Goal: Task Accomplishment & Management: Use online tool/utility

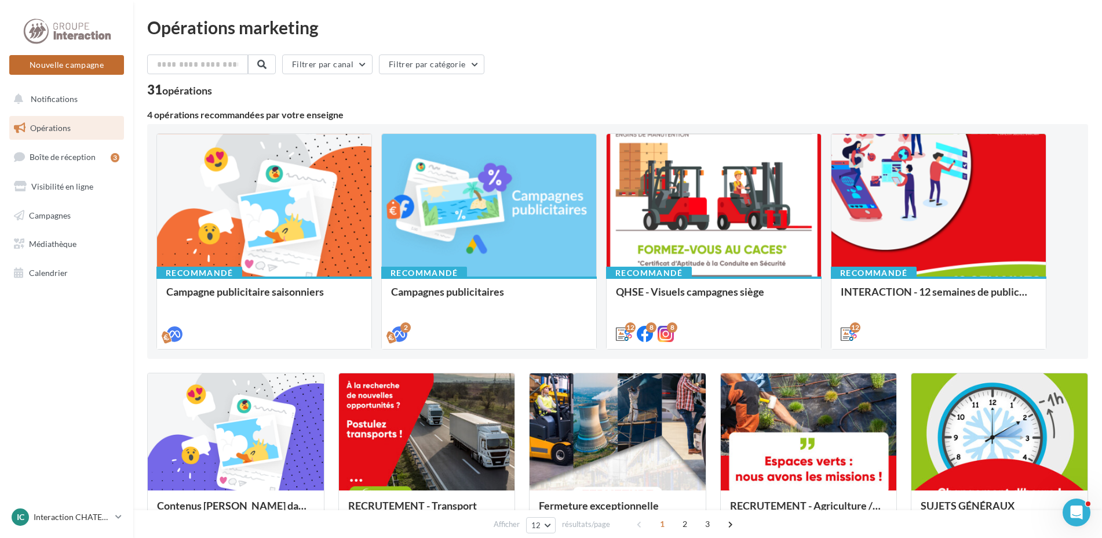
click at [55, 65] on button "Nouvelle campagne" at bounding box center [66, 65] width 115 height 20
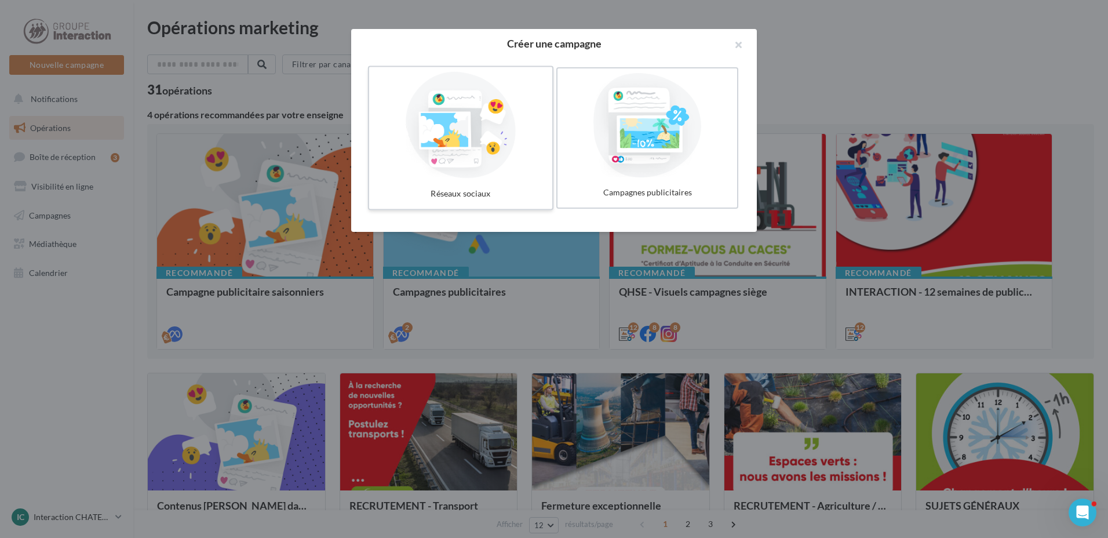
click at [466, 167] on div at bounding box center [461, 125] width 174 height 107
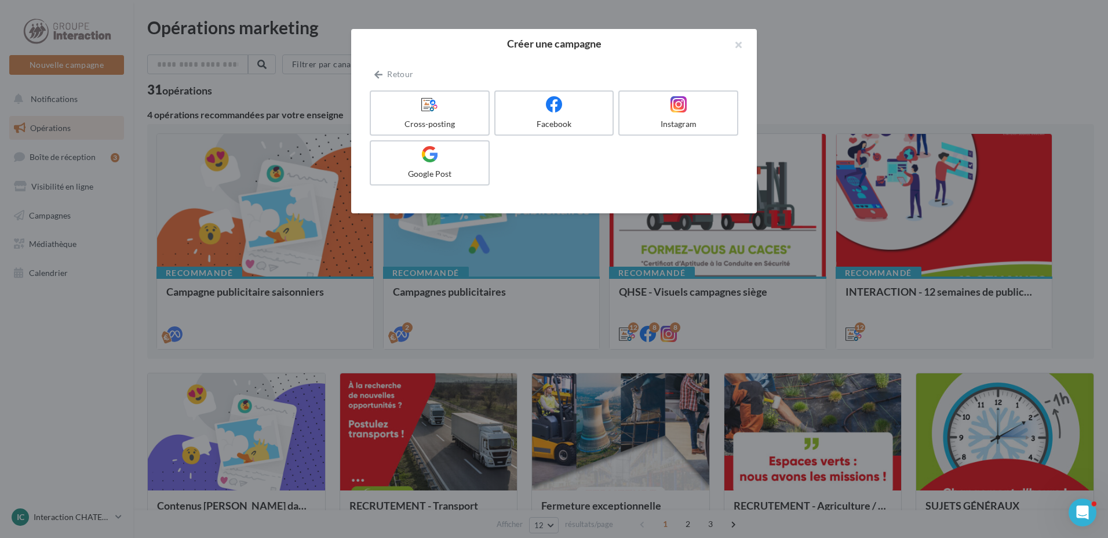
drag, startPoint x: 563, startPoint y: 124, endPoint x: 562, endPoint y: 139, distance: 15.1
click at [564, 122] on div "Facebook" at bounding box center [554, 124] width 108 height 12
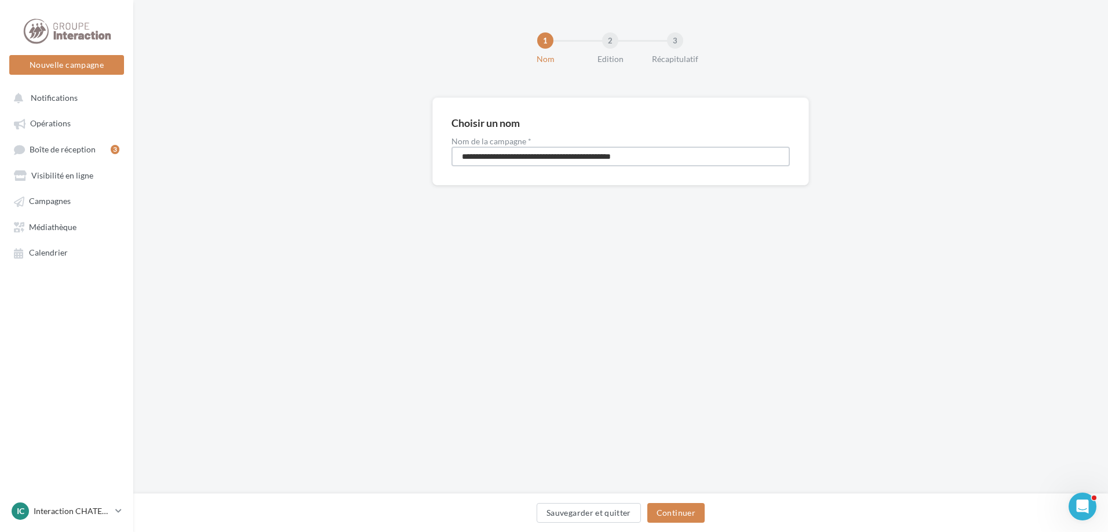
drag, startPoint x: 661, startPoint y: 154, endPoint x: 387, endPoint y: 158, distance: 274.1
click at [387, 158] on div "**********" at bounding box center [620, 159] width 975 height 125
type input "**********"
click at [690, 508] on button "Continuer" at bounding box center [675, 513] width 57 height 20
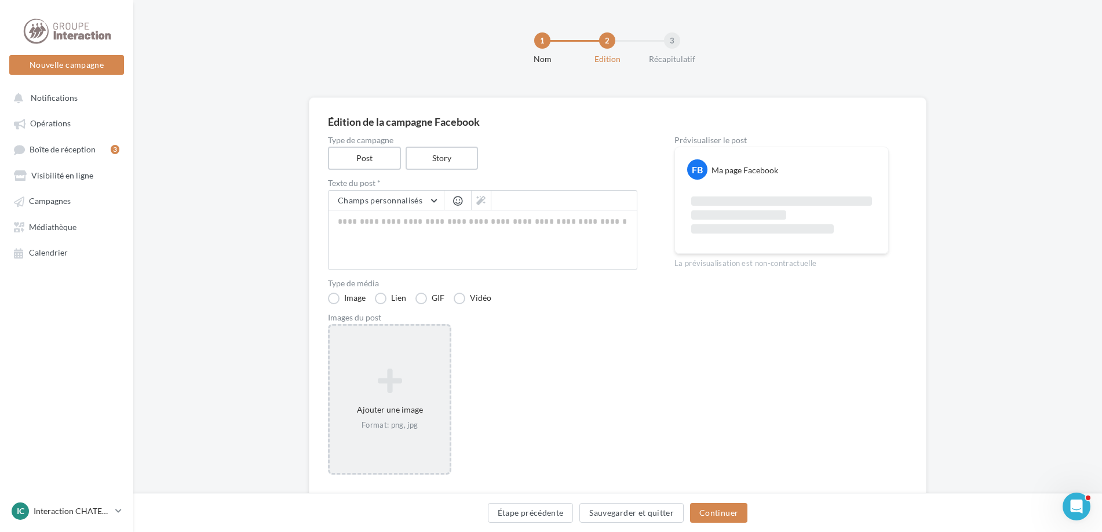
click at [412, 385] on icon at bounding box center [389, 381] width 111 height 28
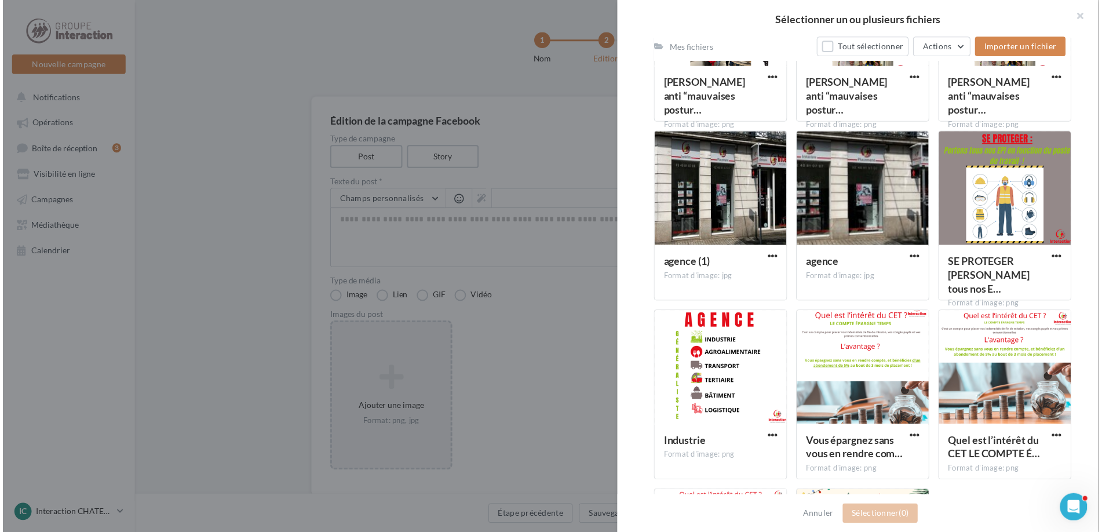
scroll to position [3453, 0]
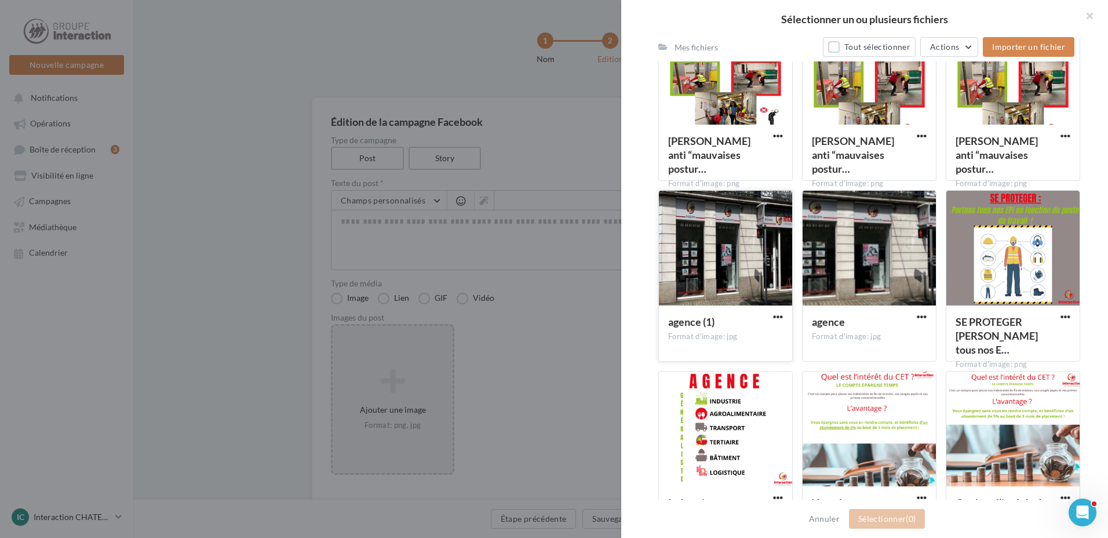
click at [732, 250] on div at bounding box center [725, 249] width 133 height 116
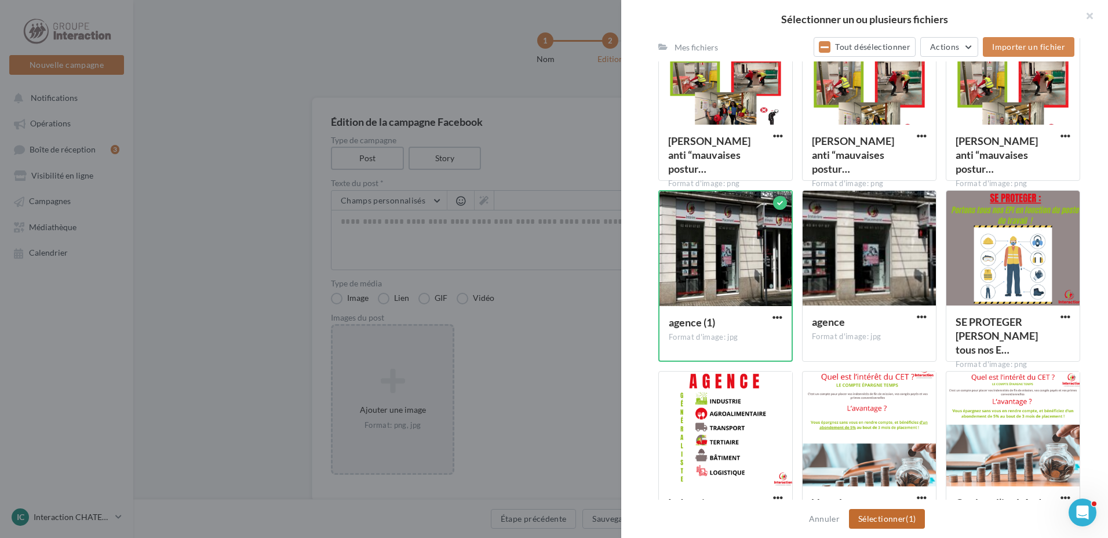
click at [876, 512] on button "Sélectionner (1)" at bounding box center [887, 519] width 76 height 20
